Goal: Information Seeking & Learning: Learn about a topic

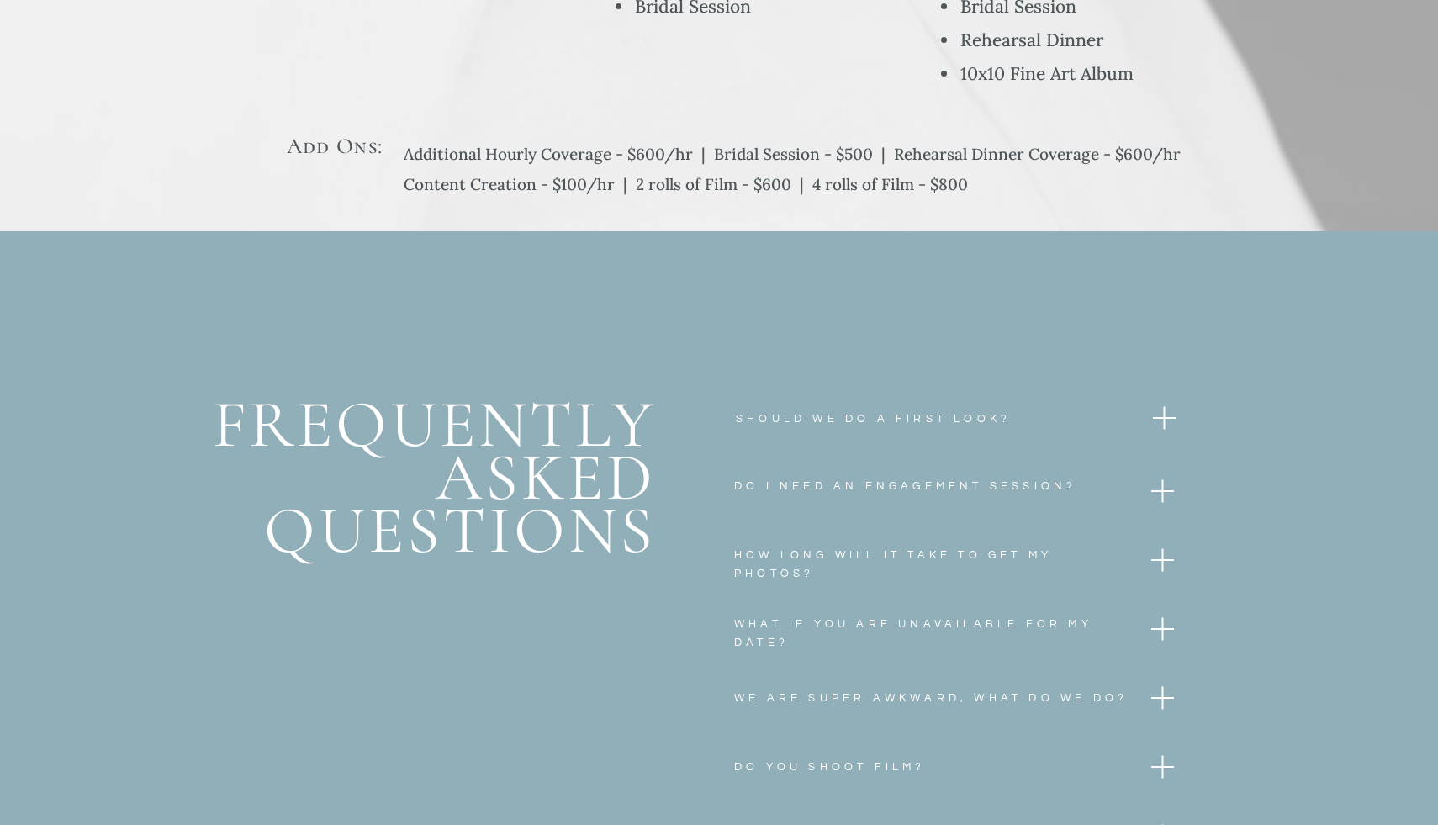
scroll to position [6600, 0]
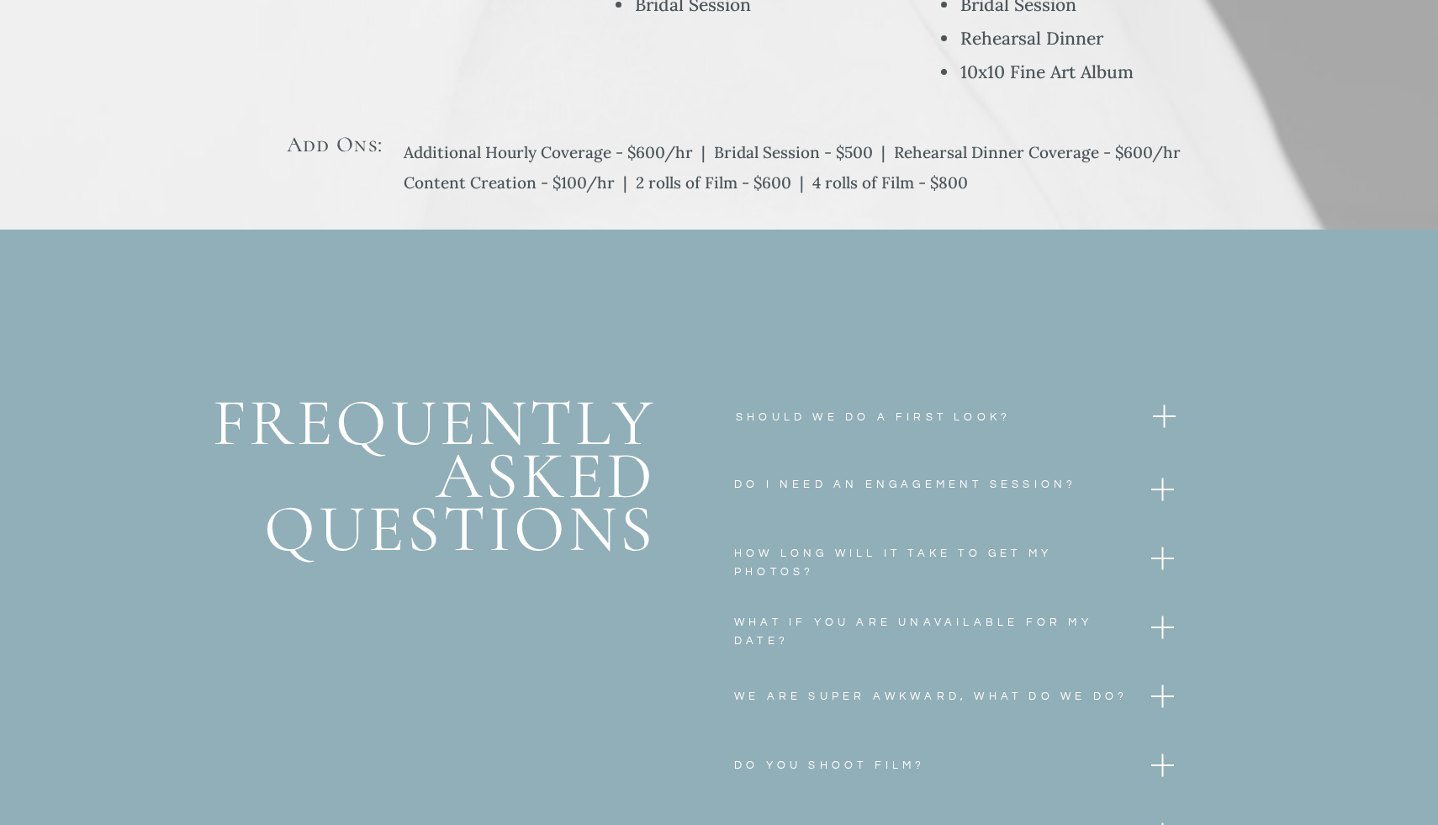
click at [750, 483] on h3 "Do I need an Engagement Session?" at bounding box center [907, 492] width 347 height 34
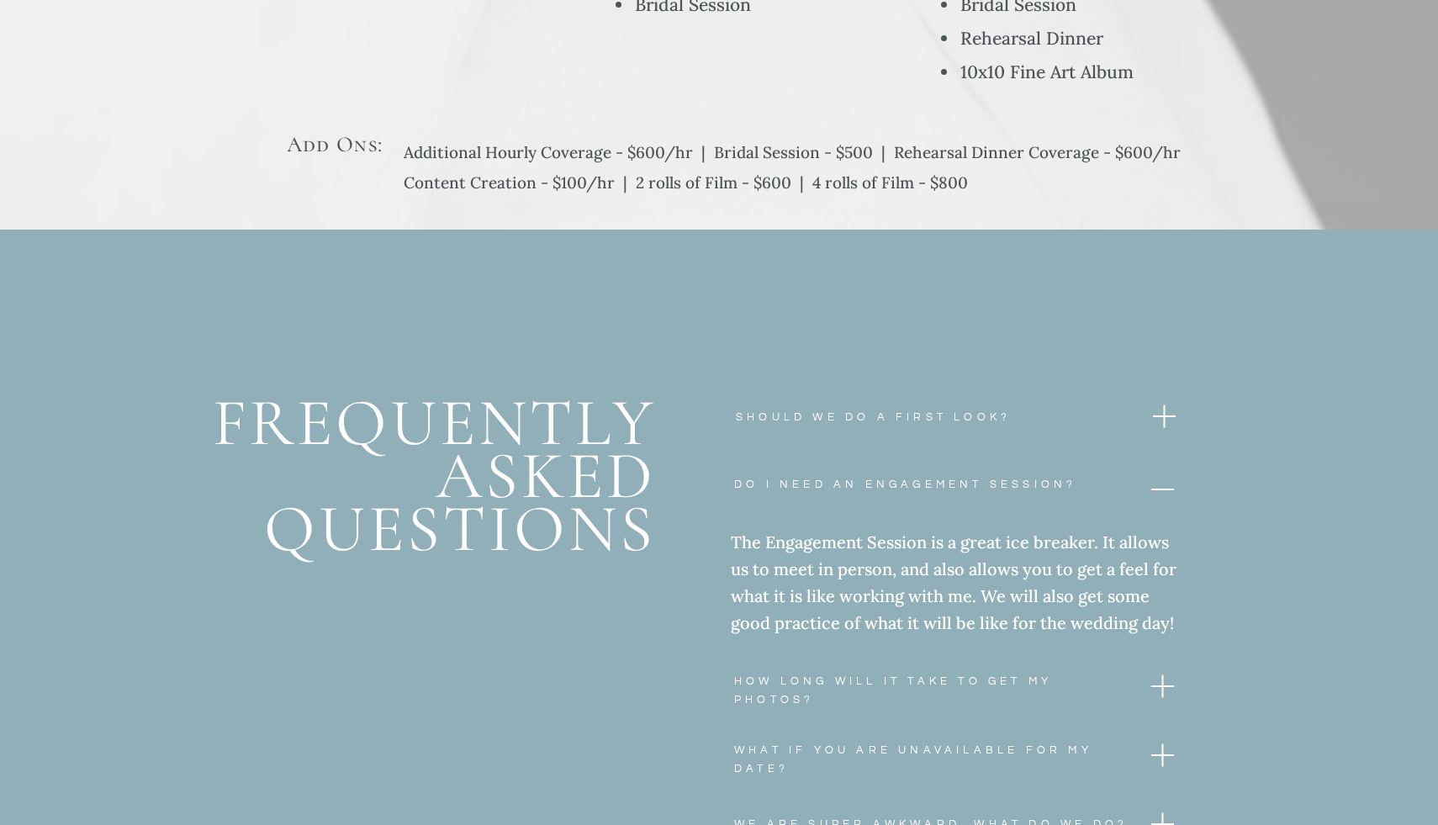
click at [750, 483] on h3 "Do I need an Engagement Session?" at bounding box center [907, 492] width 347 height 34
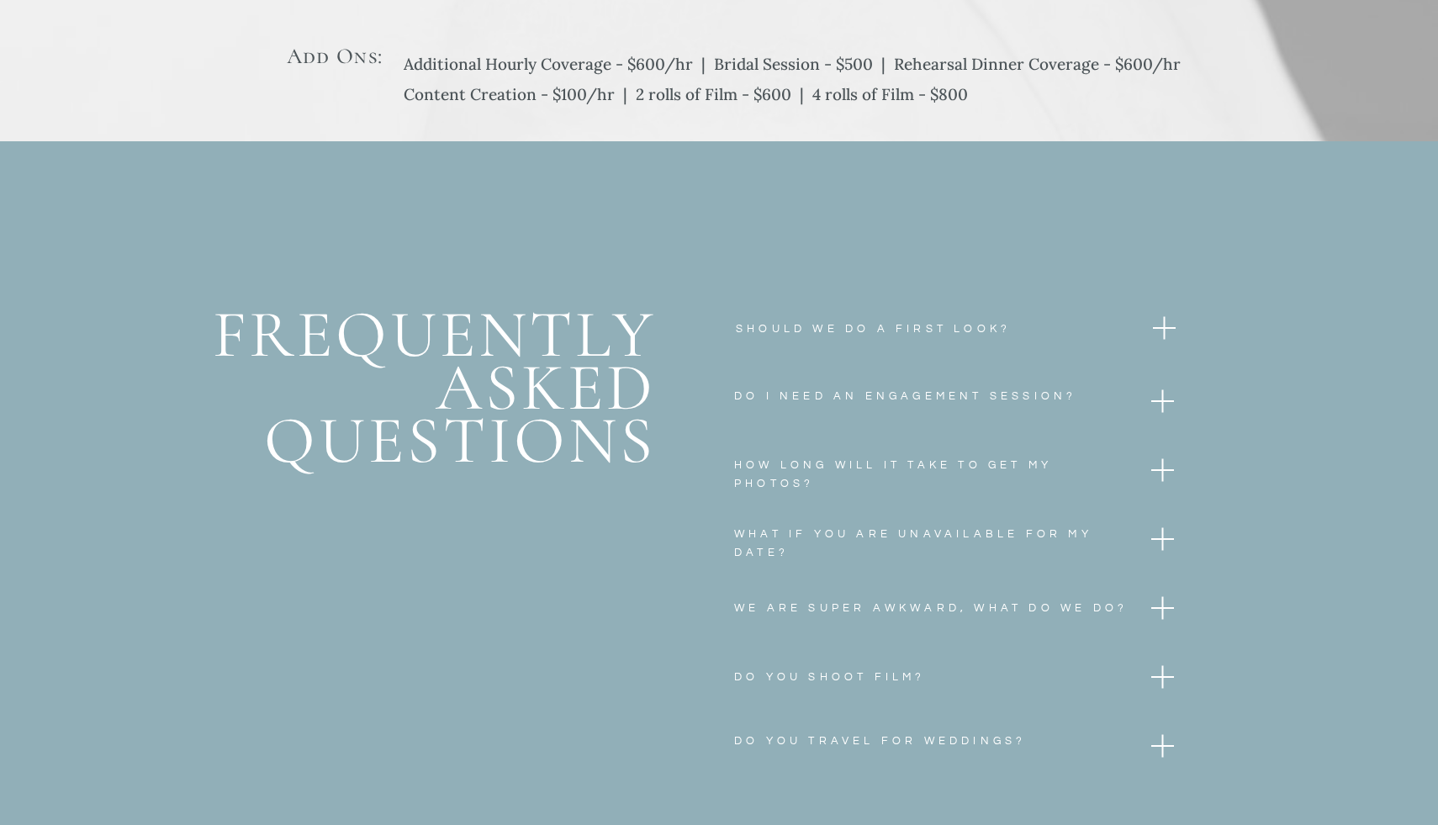
scroll to position [6704, 0]
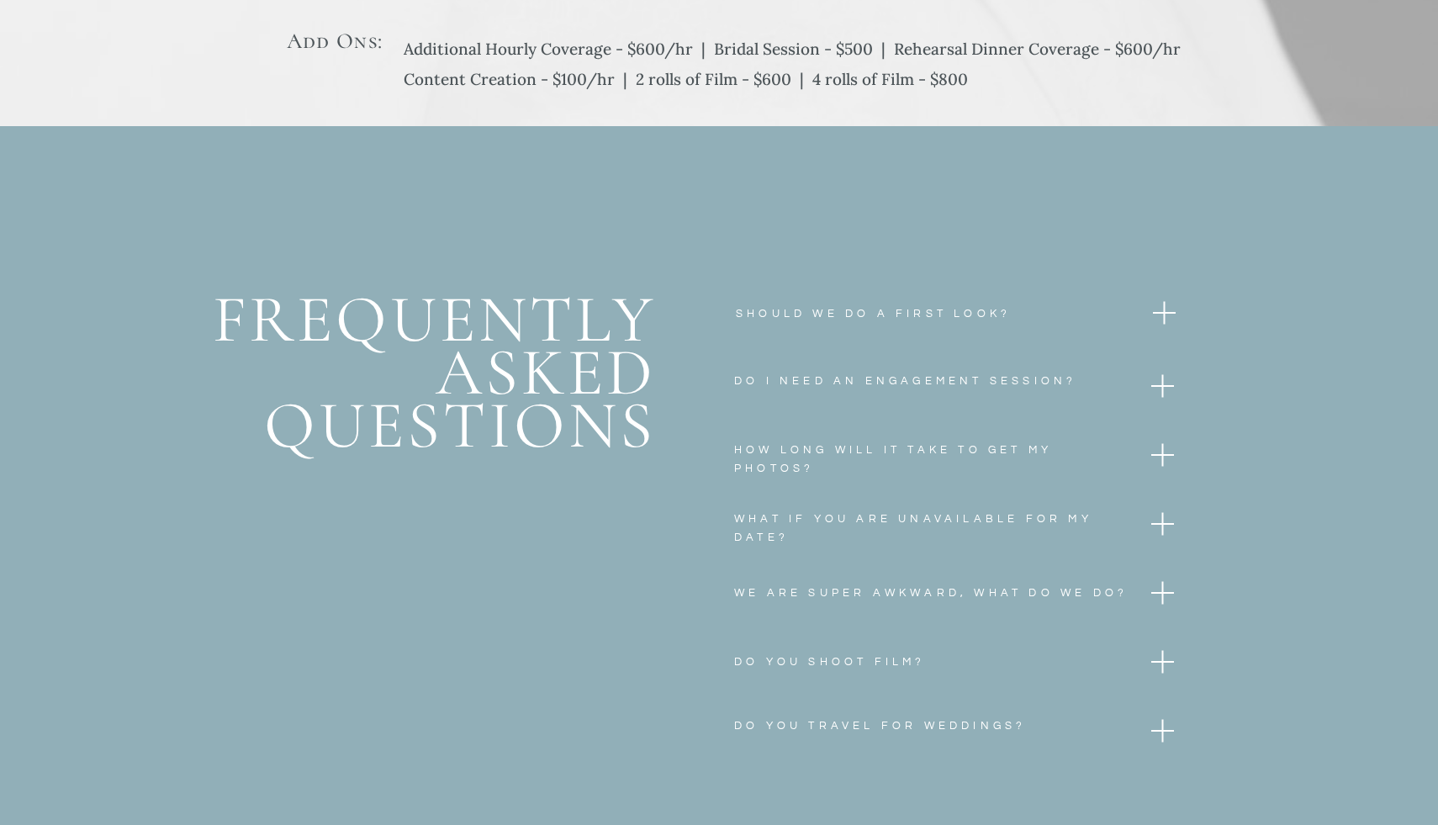
click at [774, 600] on h3 "We are super awkward, what do we do?" at bounding box center [931, 601] width 395 height 34
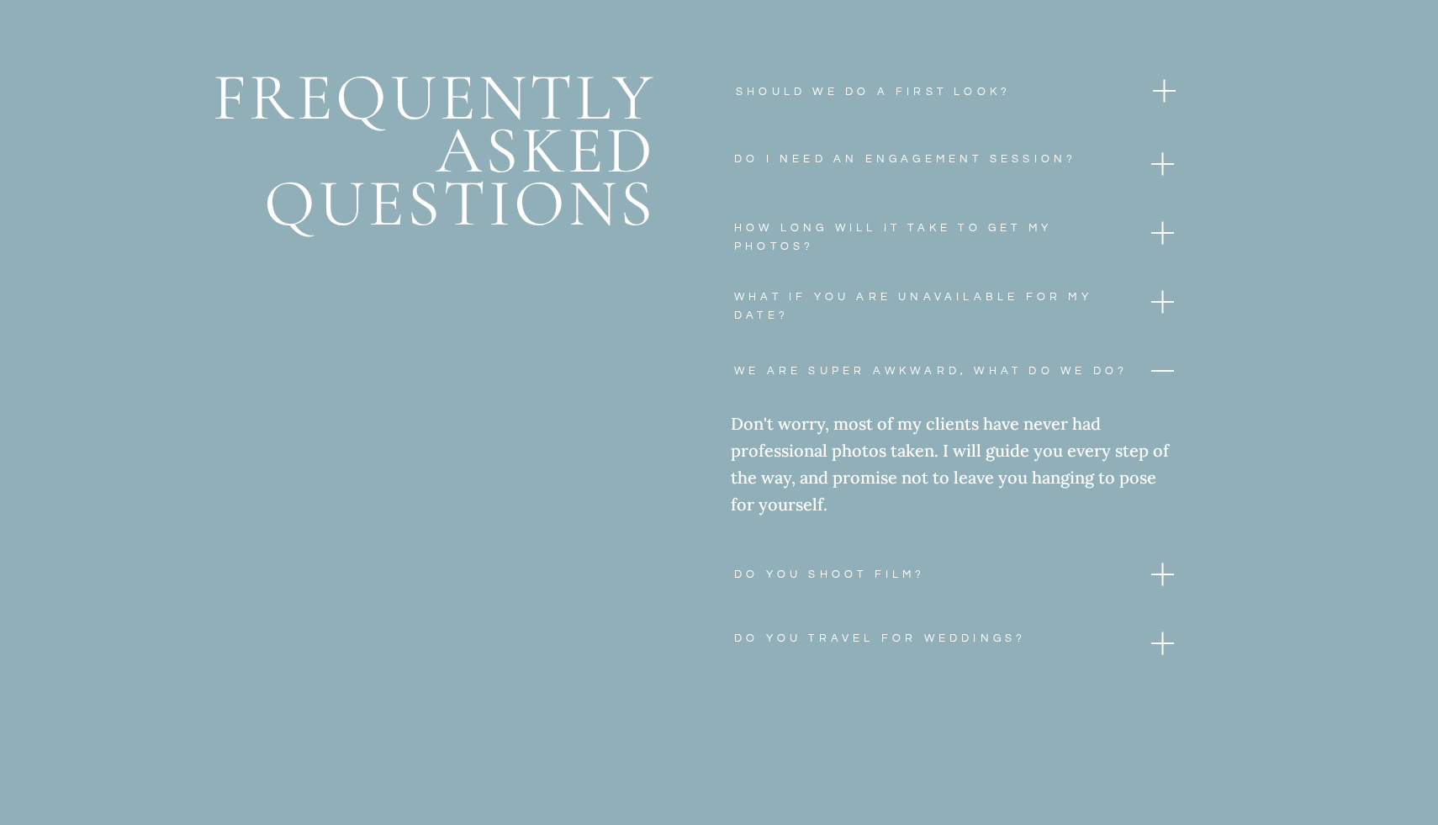
scroll to position [6934, 0]
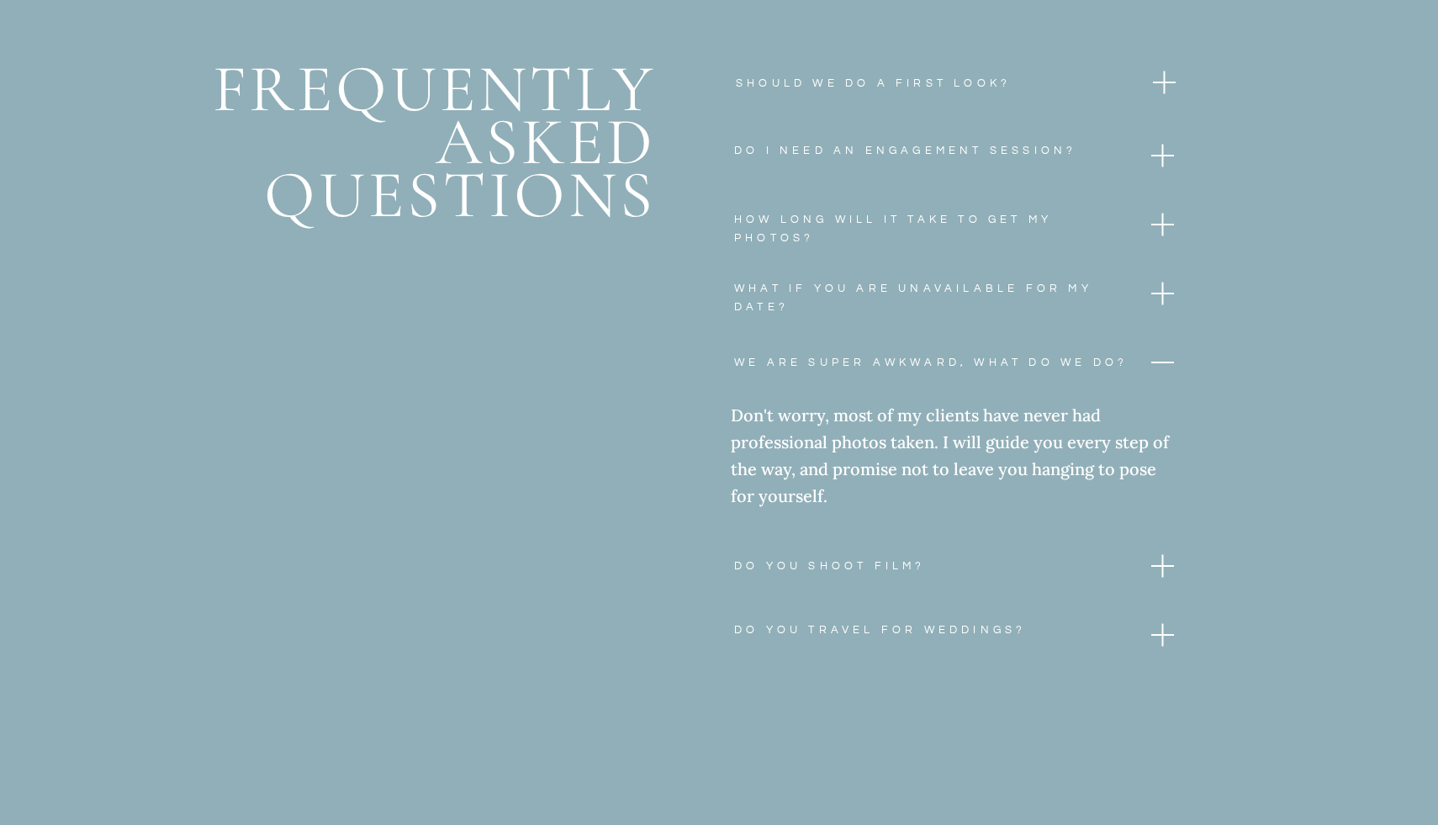
click at [754, 562] on h3 "Do you shoot film?" at bounding box center [927, 574] width 386 height 34
click at [754, 562] on h3 "Do You shoot film?" at bounding box center [938, 574] width 409 height 34
click at [766, 632] on h3 "Do you travel for weddings?" at bounding box center [927, 648] width 386 height 54
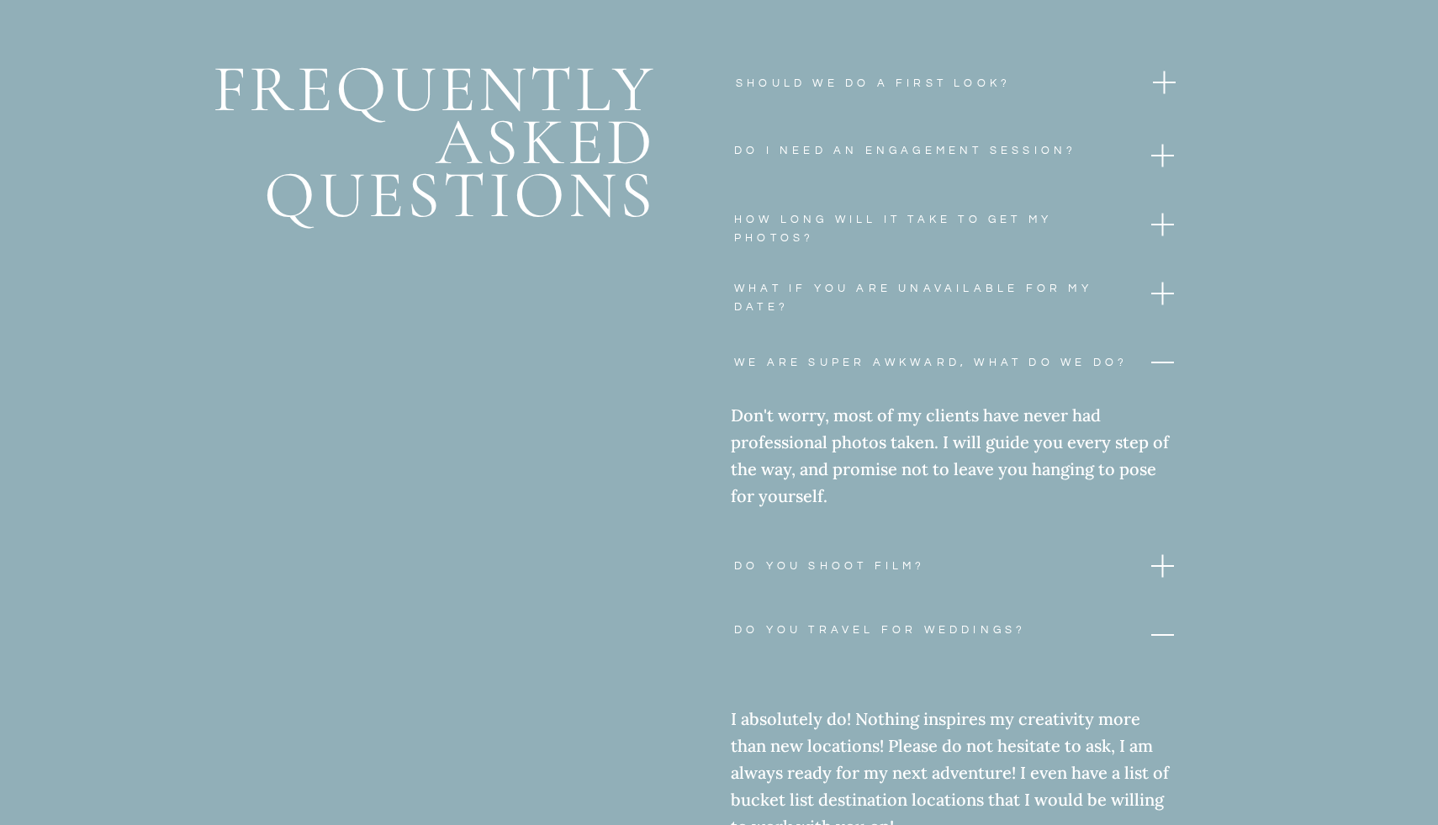
click at [766, 632] on h3 "Do you Travel For weddings?" at bounding box center [927, 649] width 386 height 57
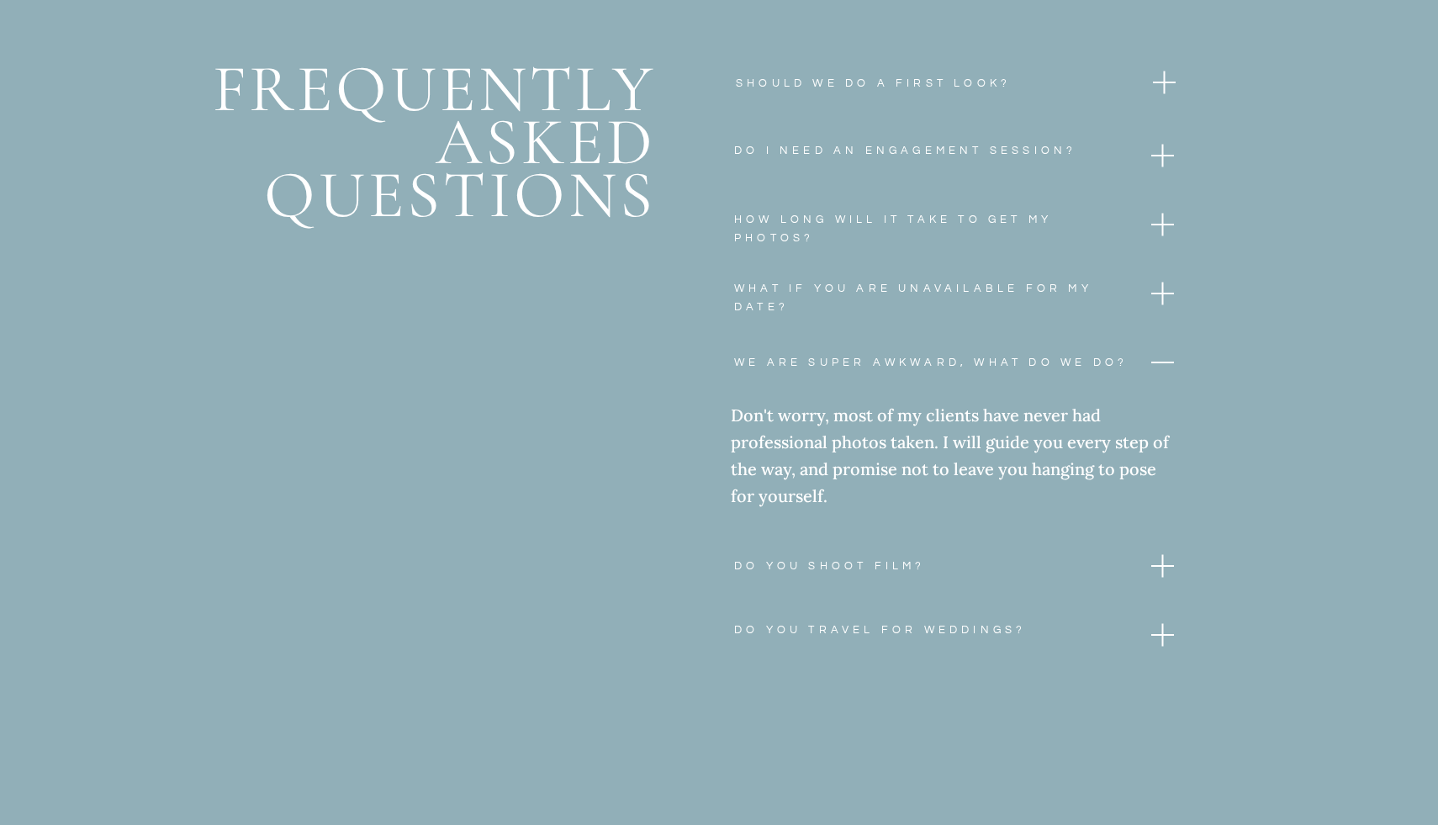
click at [766, 632] on h3 "Do you travel for weddings?" at bounding box center [927, 648] width 386 height 54
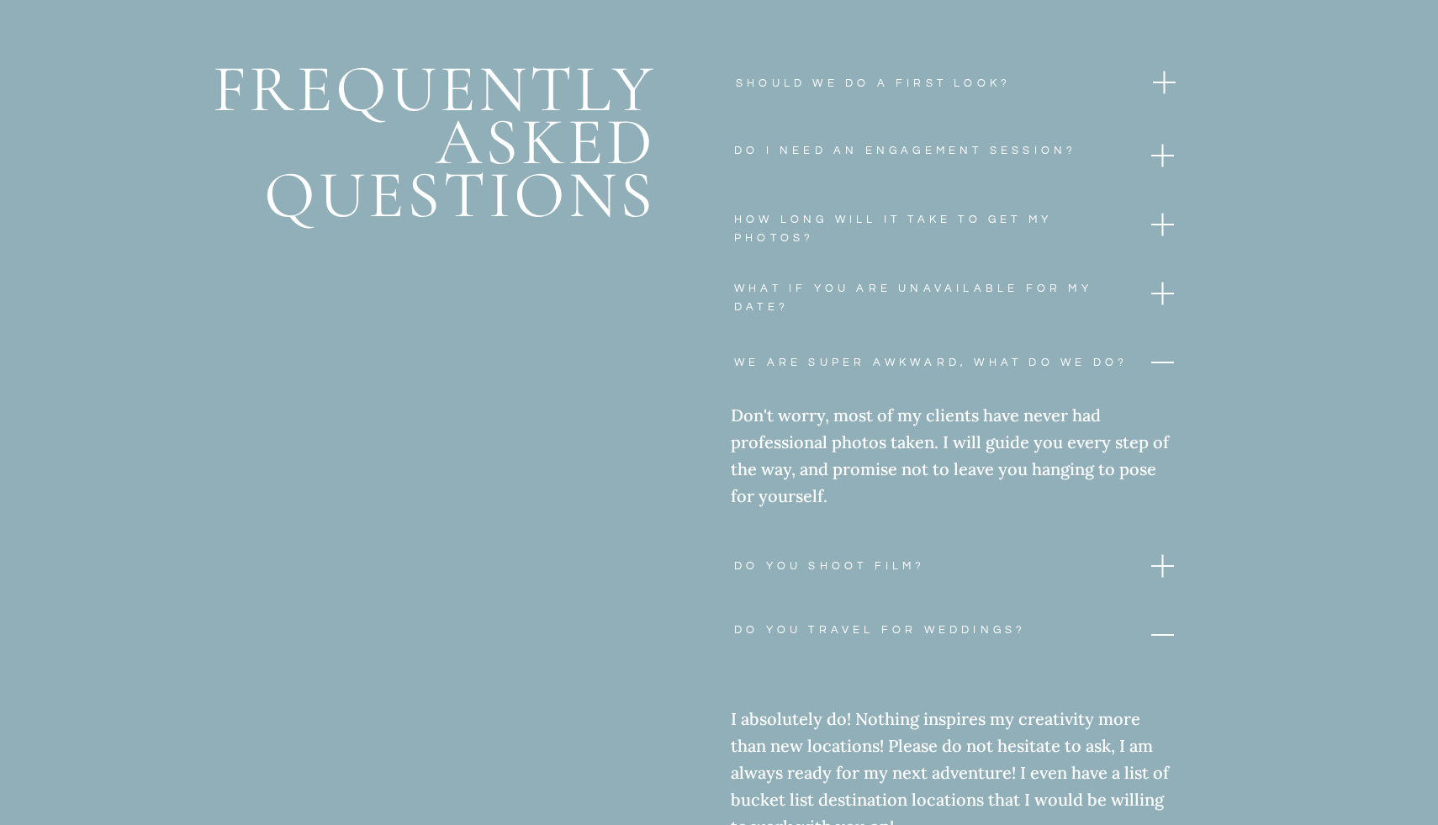
click at [766, 632] on h3 "Do you Travel For weddings?" at bounding box center [927, 649] width 386 height 57
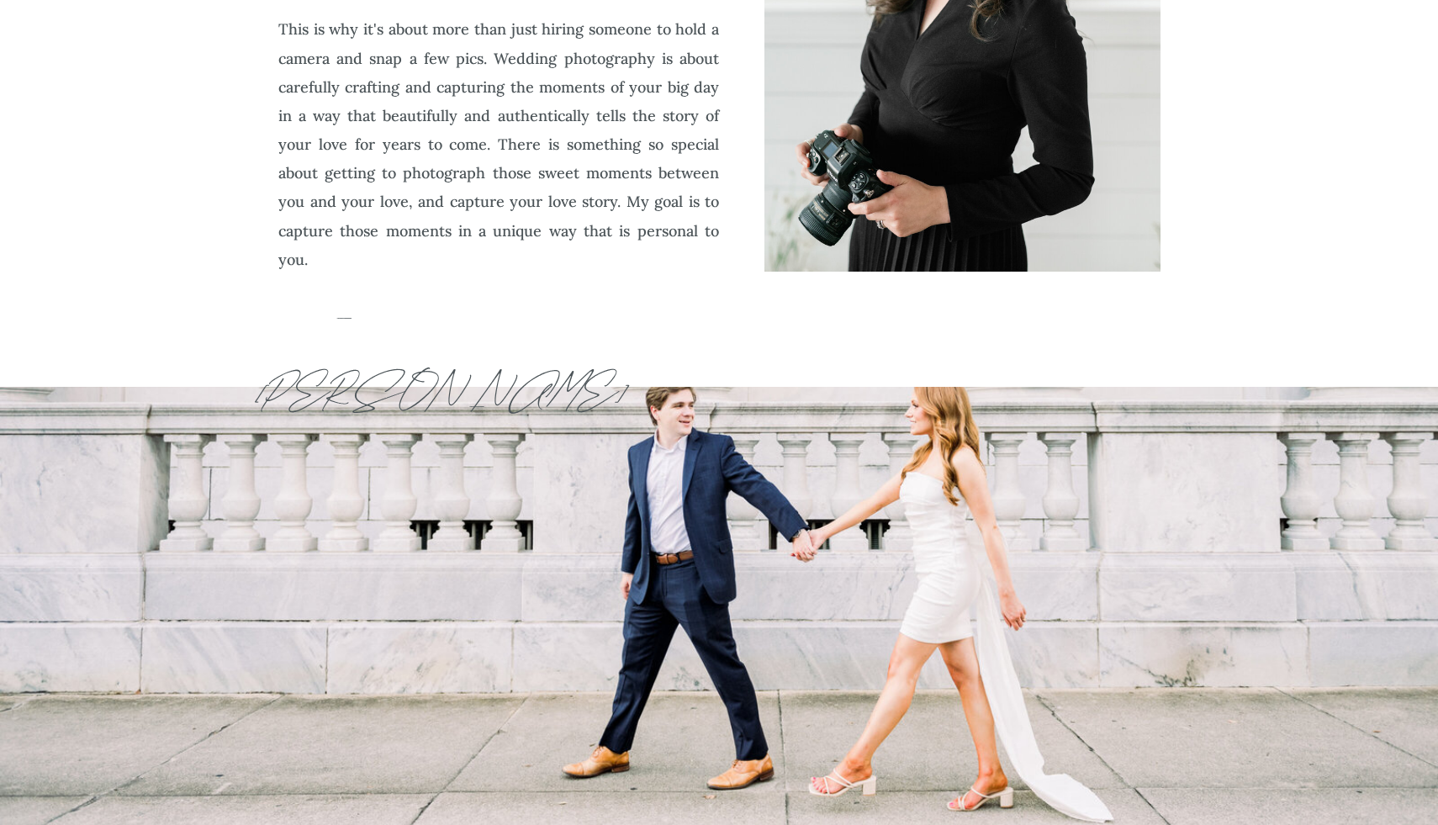
scroll to position [0, 0]
